Goal: Task Accomplishment & Management: Manage account settings

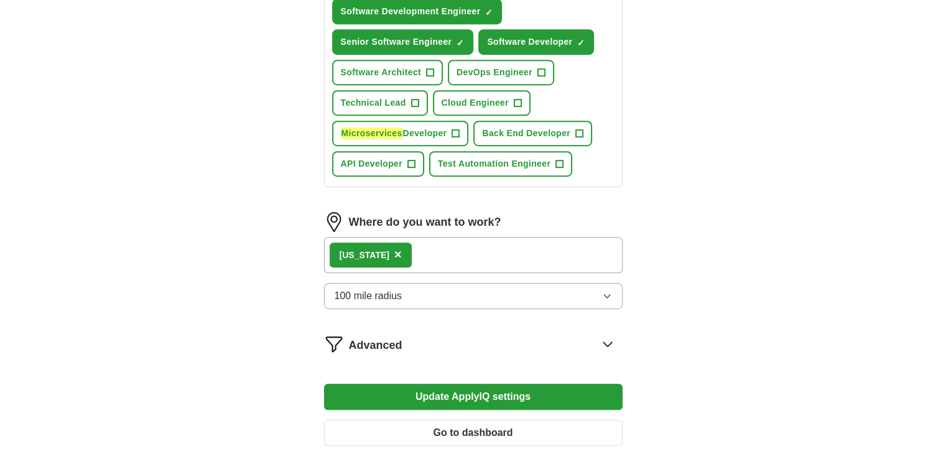
scroll to position [622, 0]
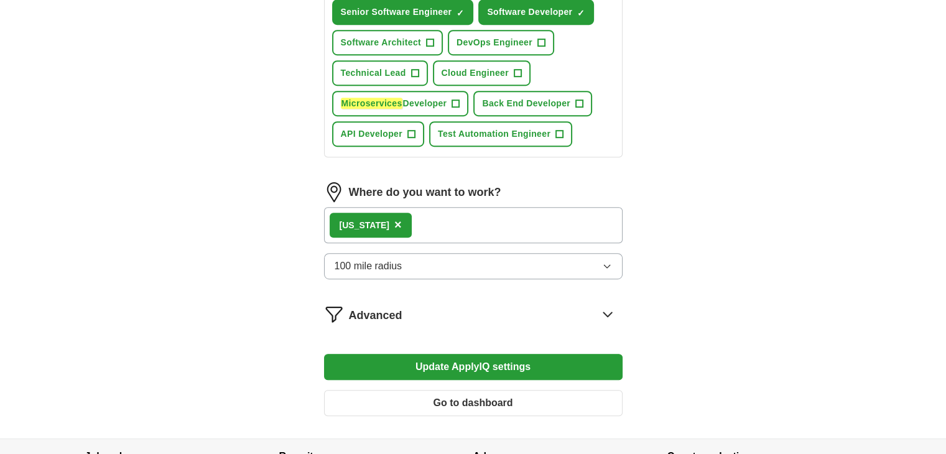
click at [402, 221] on span "×" at bounding box center [397, 225] width 7 height 14
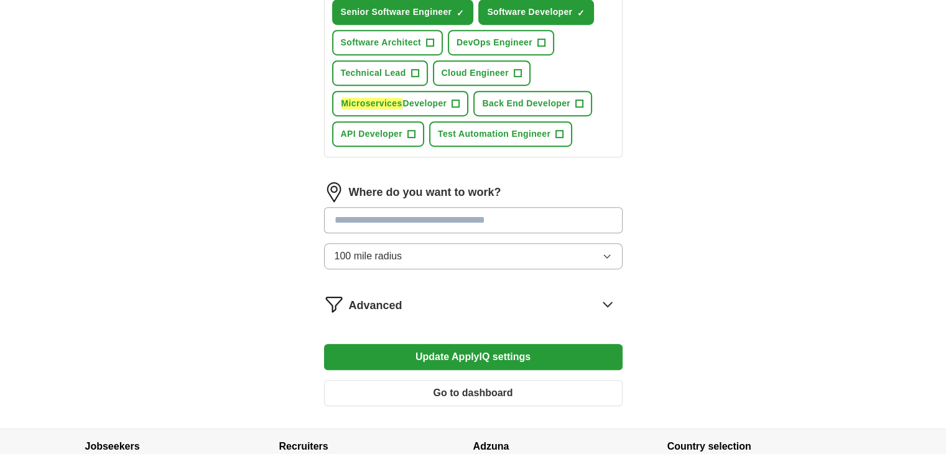
click at [423, 219] on input "text" at bounding box center [473, 220] width 298 height 26
click at [324, 344] on button "Update ApplyIQ settings" at bounding box center [473, 357] width 298 height 26
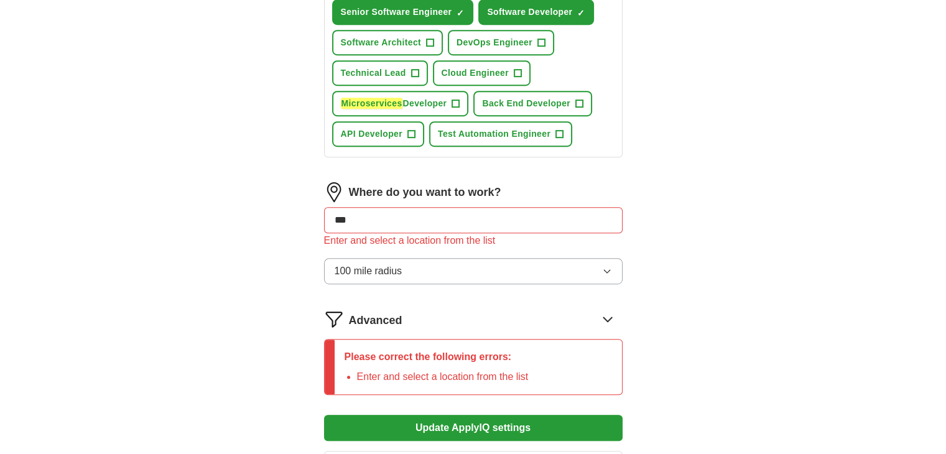
drag, startPoint x: 423, startPoint y: 219, endPoint x: 263, endPoint y: 211, distance: 160.0
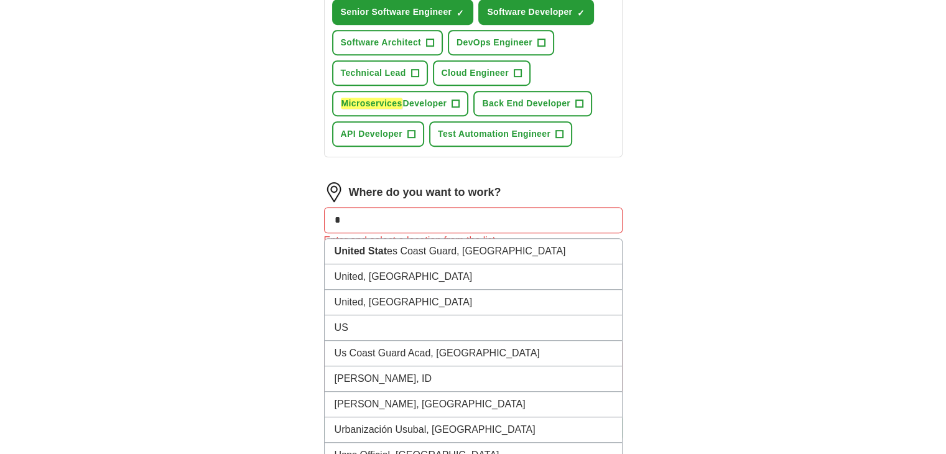
type input "*"
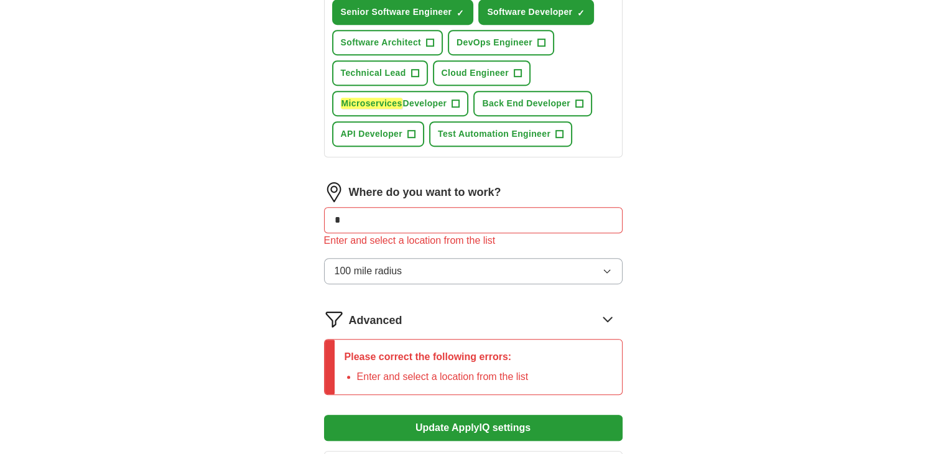
type input "**"
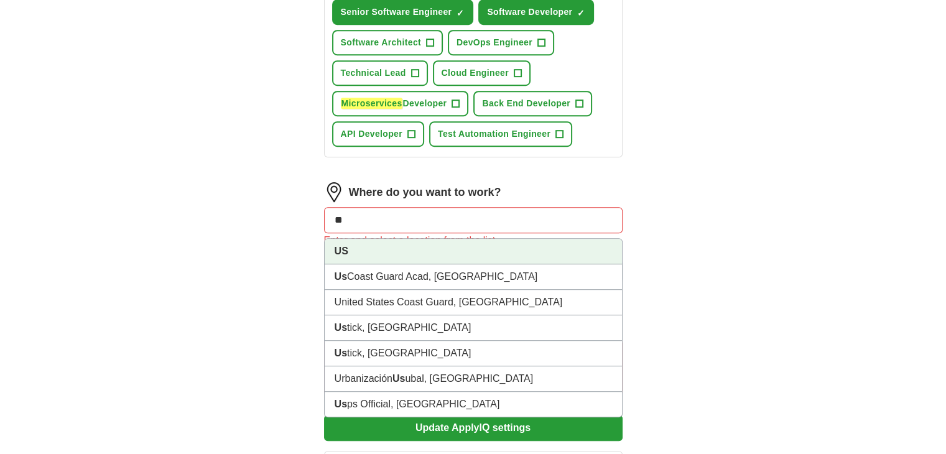
click at [343, 246] on strong "US" at bounding box center [342, 251] width 14 height 11
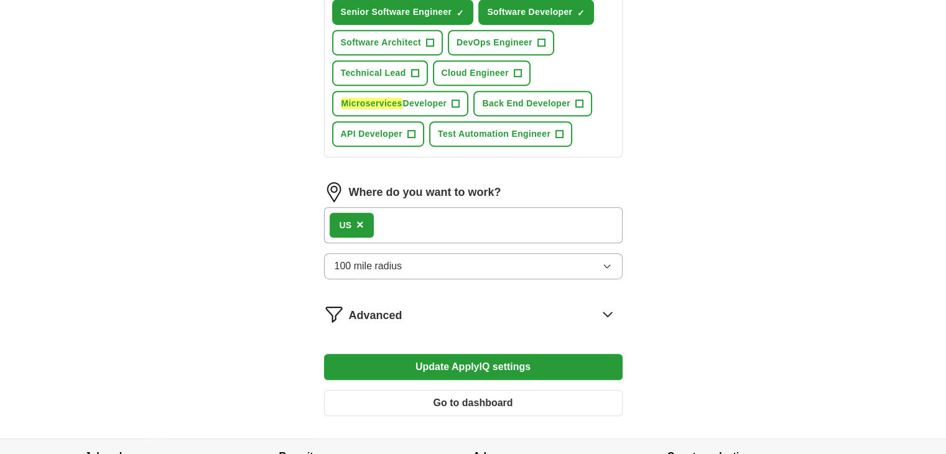
click at [524, 363] on button "Update ApplyIQ settings" at bounding box center [473, 367] width 298 height 26
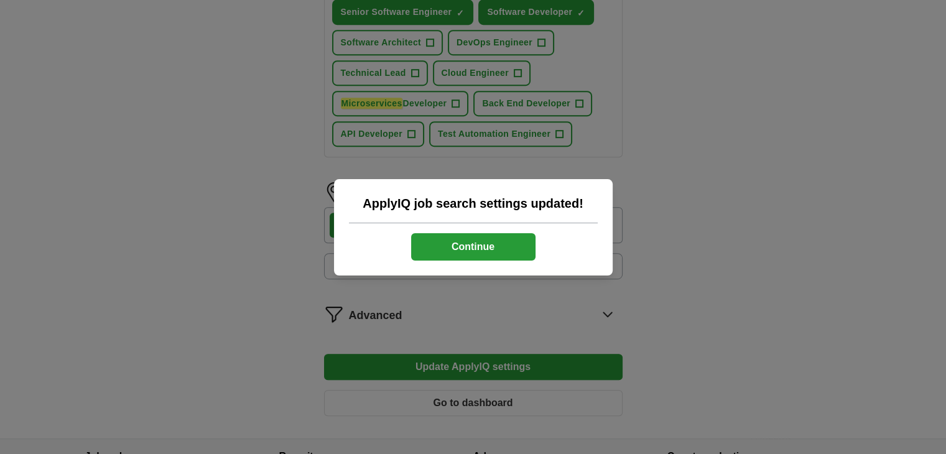
click at [456, 235] on button "Continue" at bounding box center [473, 246] width 124 height 27
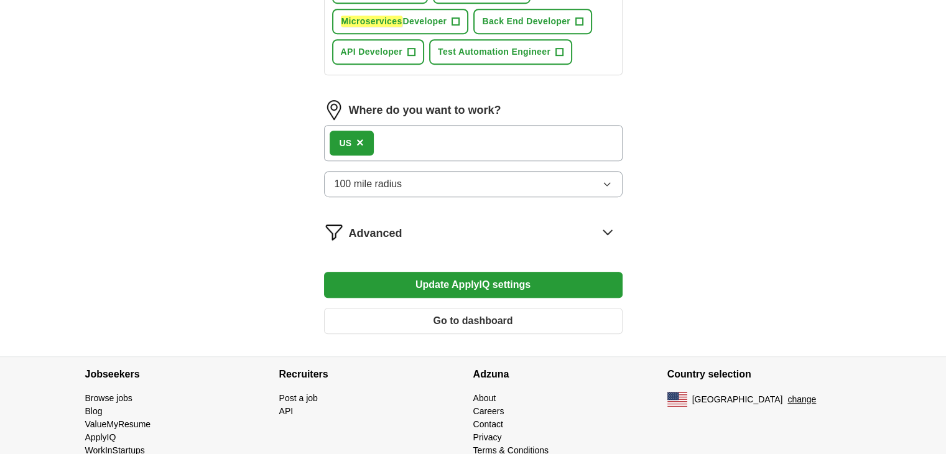
scroll to position [725, 0]
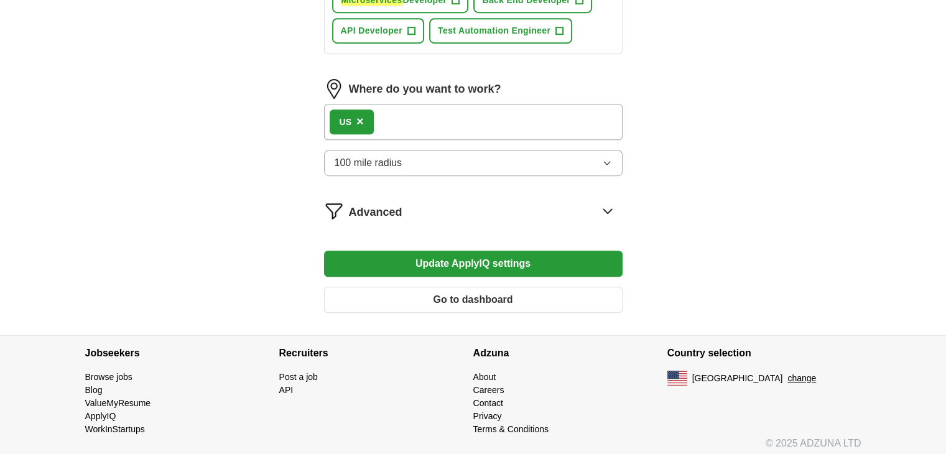
click at [444, 258] on button "Update ApplyIQ settings" at bounding box center [473, 264] width 298 height 26
